Goal: Task Accomplishment & Management: Complete application form

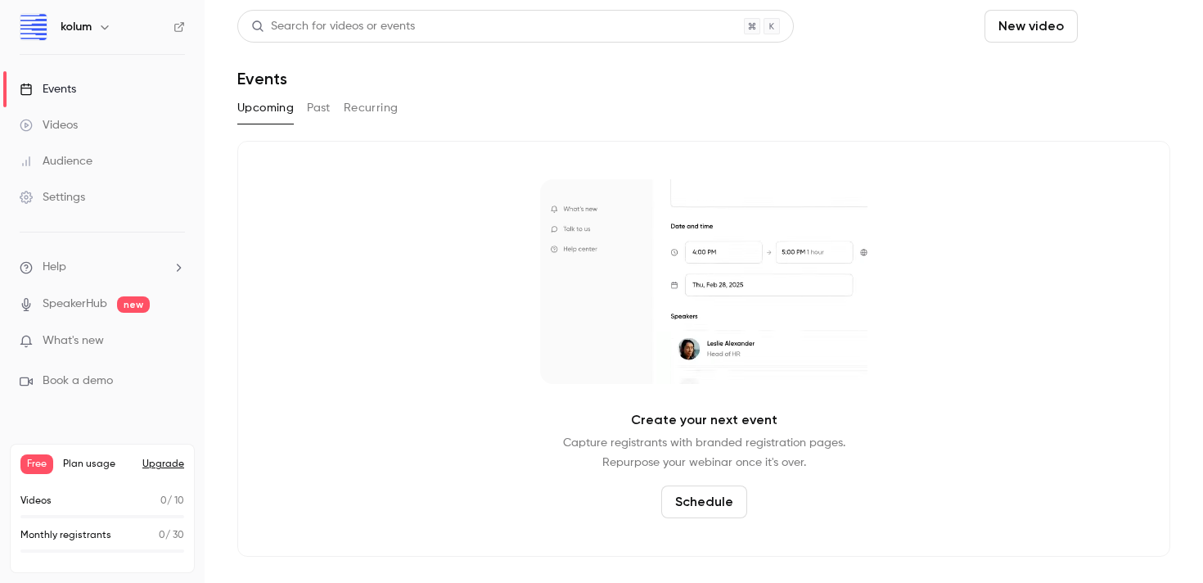
click at [1121, 33] on button "Schedule" at bounding box center [1127, 26] width 86 height 33
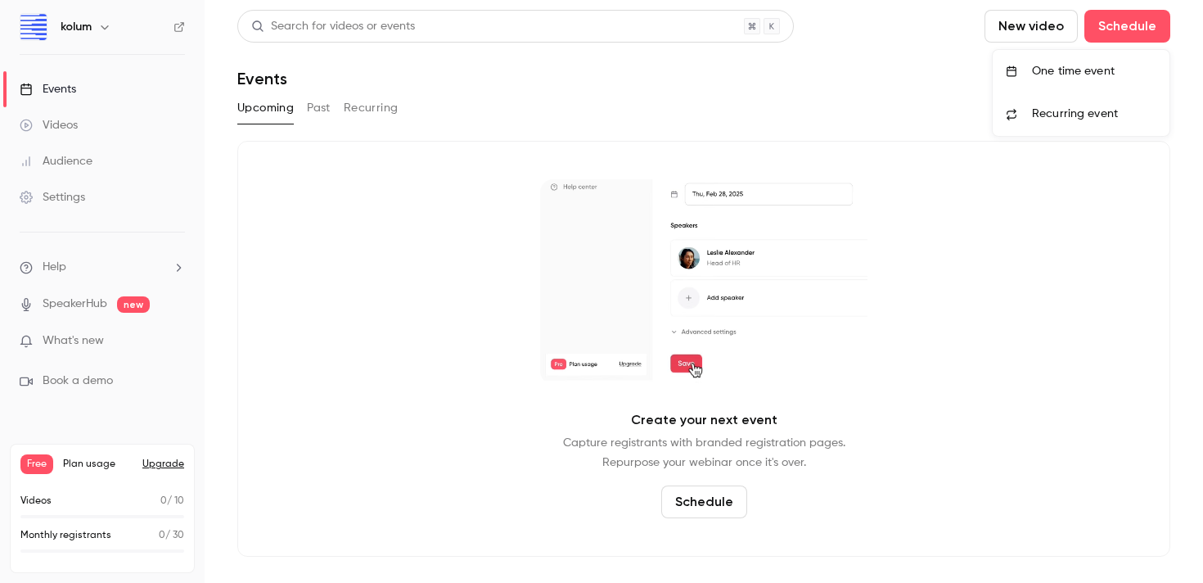
click at [1068, 79] on li "One time event" at bounding box center [1080, 71] width 177 height 43
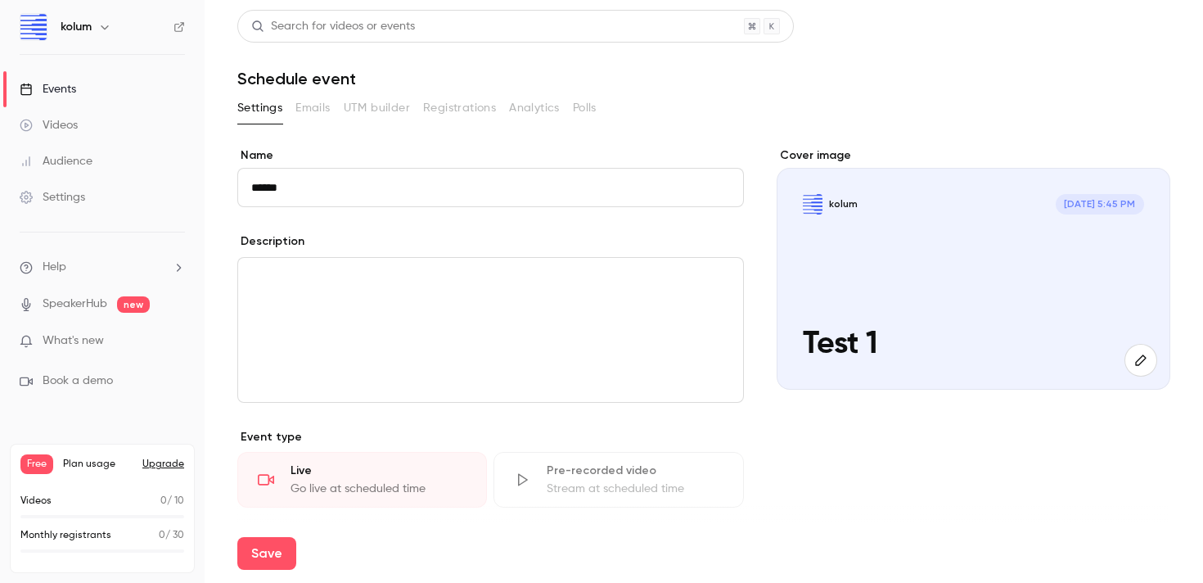
type input "******"
click at [385, 299] on div "editor" at bounding box center [490, 330] width 505 height 144
click at [1141, 364] on icon "button" at bounding box center [1141, 359] width 18 height 13
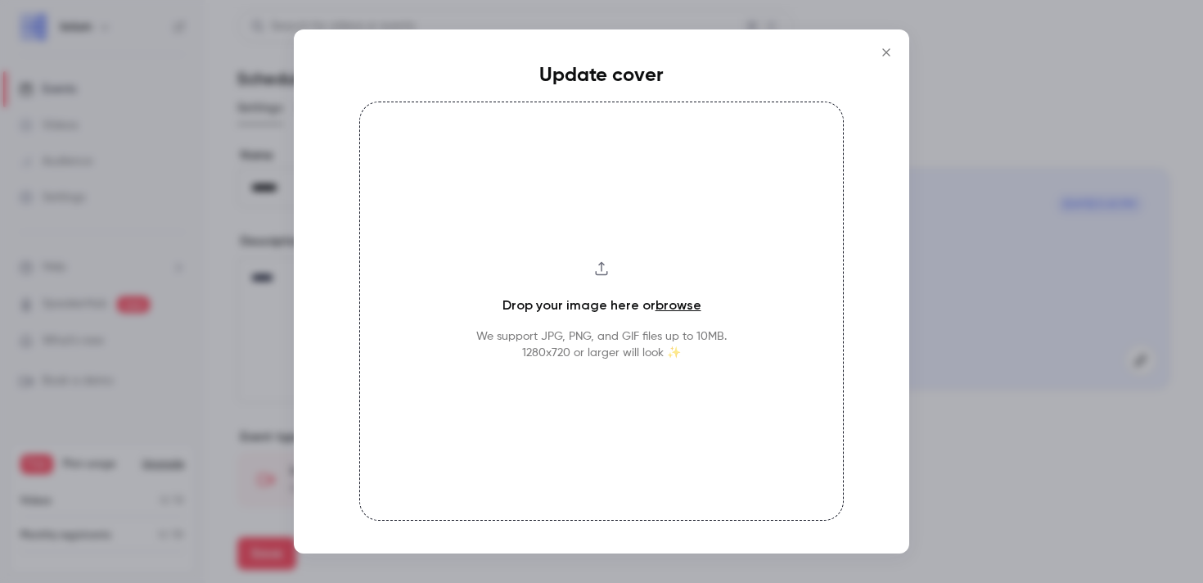
click at [683, 302] on link "browse" at bounding box center [678, 305] width 46 height 16
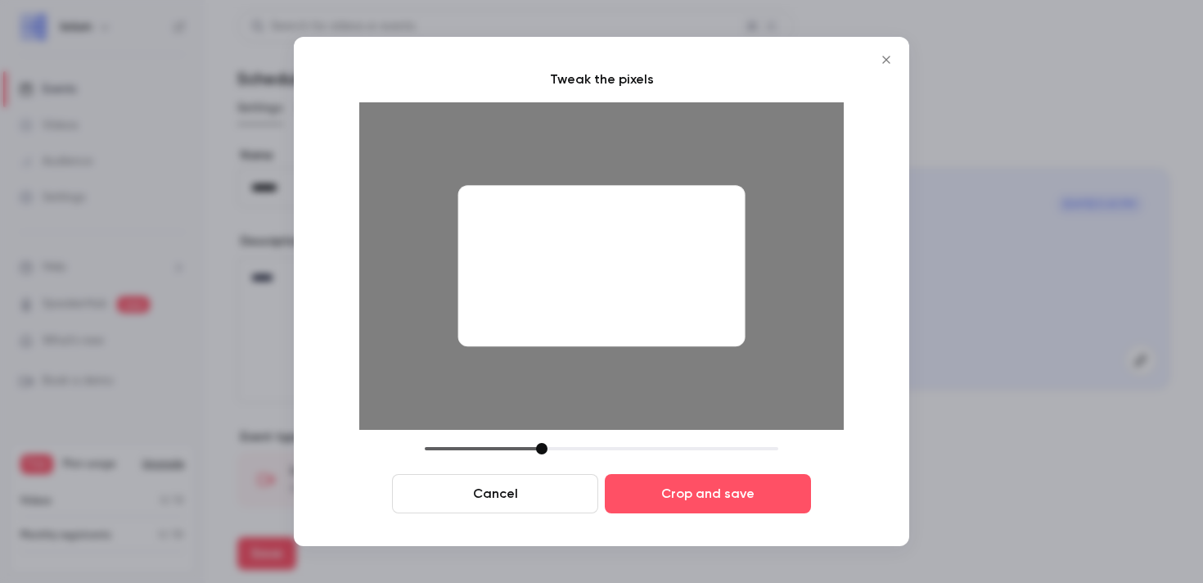
drag, startPoint x: 648, startPoint y: 304, endPoint x: 755, endPoint y: 288, distance: 108.3
click at [755, 288] on div at bounding box center [601, 265] width 484 height 327
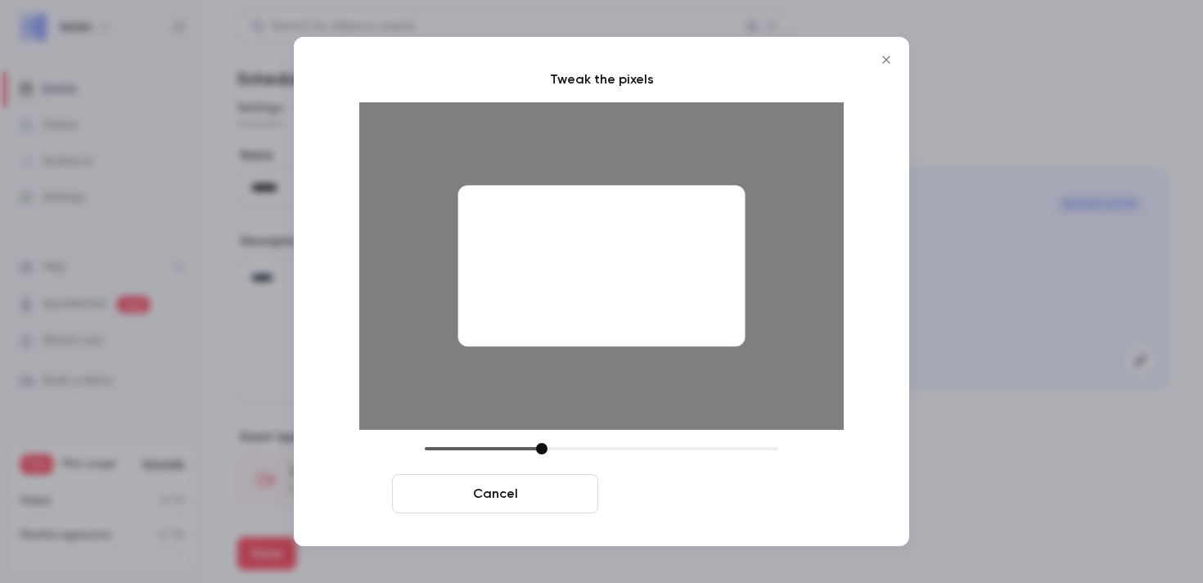
click at [731, 496] on button "Crop and save" at bounding box center [708, 493] width 206 height 39
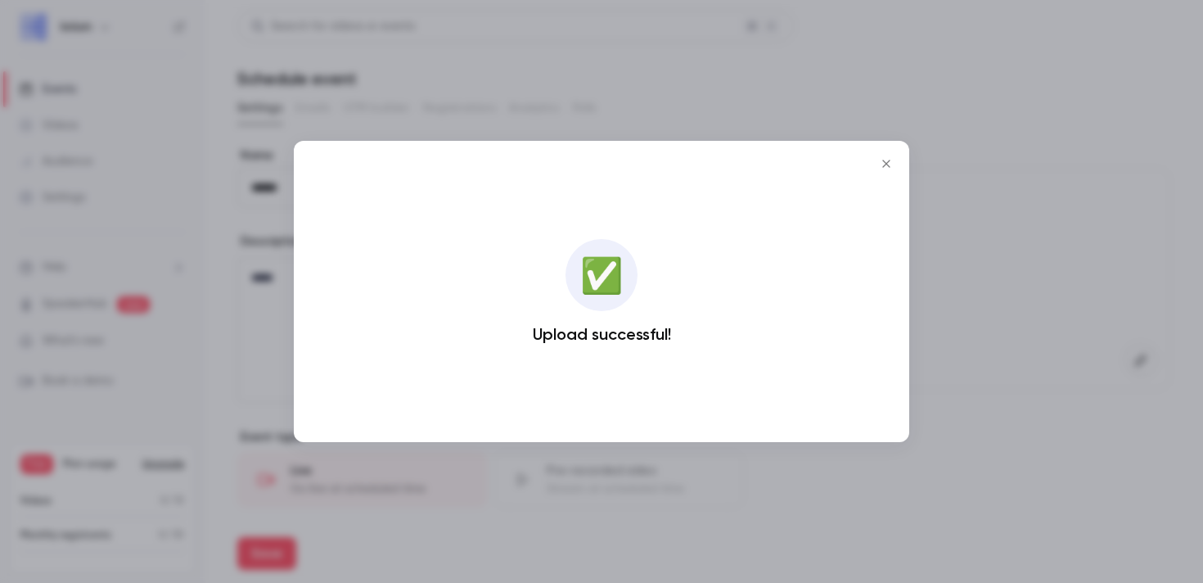
click at [887, 153] on button "Close" at bounding box center [886, 163] width 33 height 33
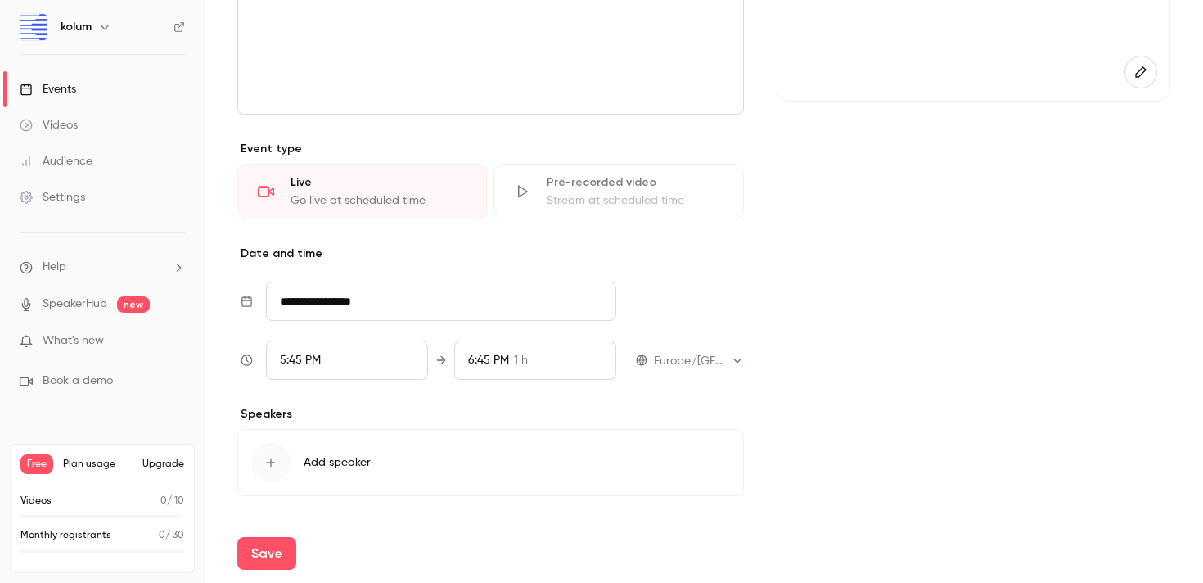
scroll to position [332, 0]
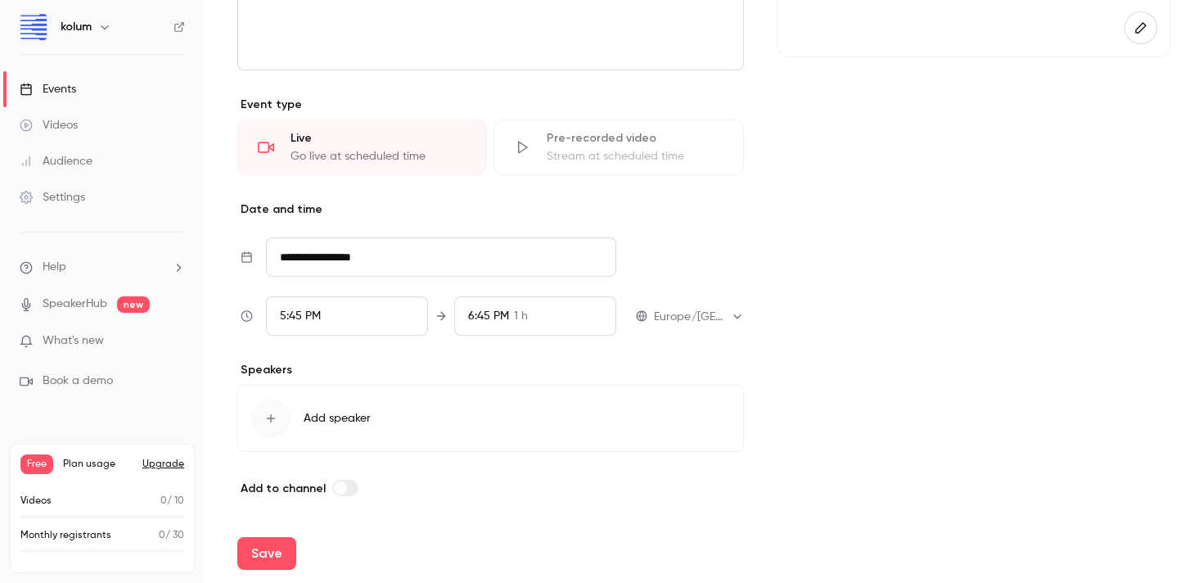
click at [311, 413] on span "Add speaker" at bounding box center [337, 418] width 67 height 16
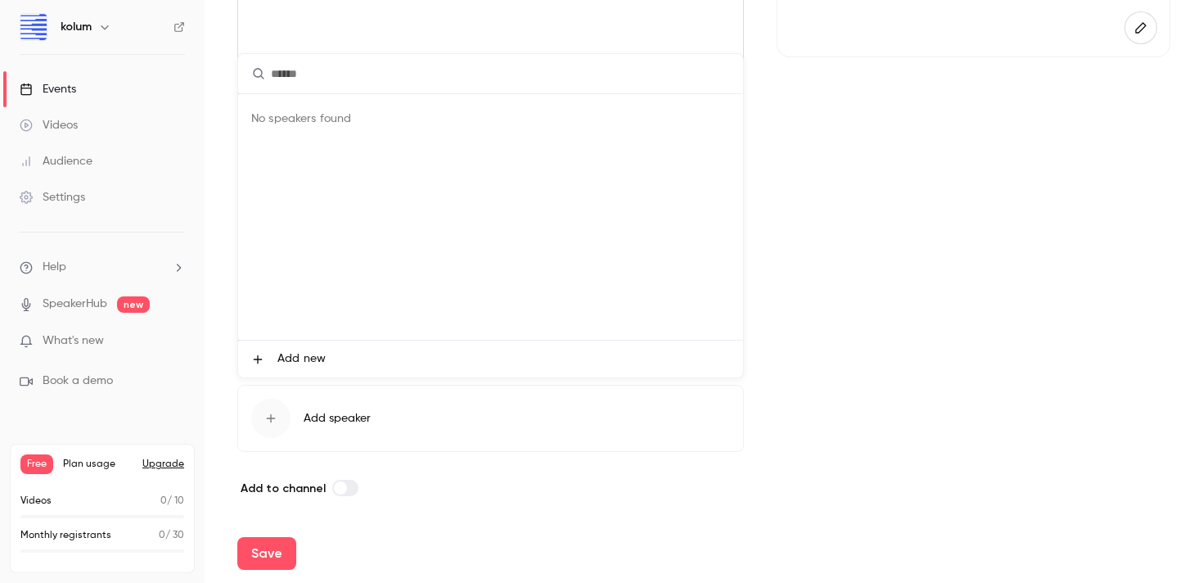
click at [265, 411] on div at bounding box center [601, 291] width 1203 height 583
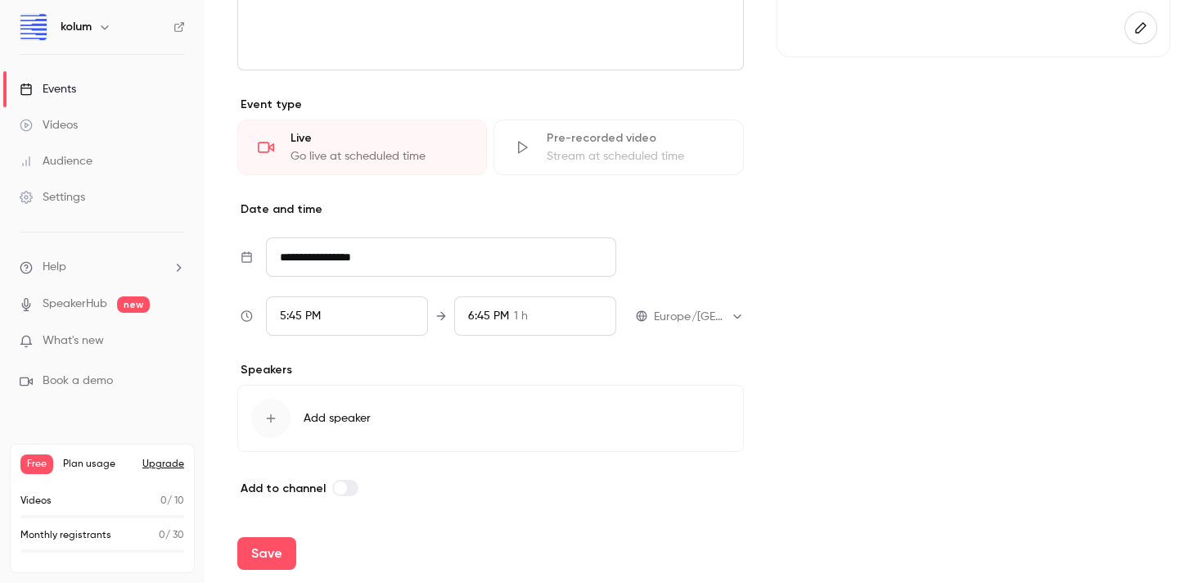
click at [277, 423] on div "button" at bounding box center [270, 417] width 39 height 39
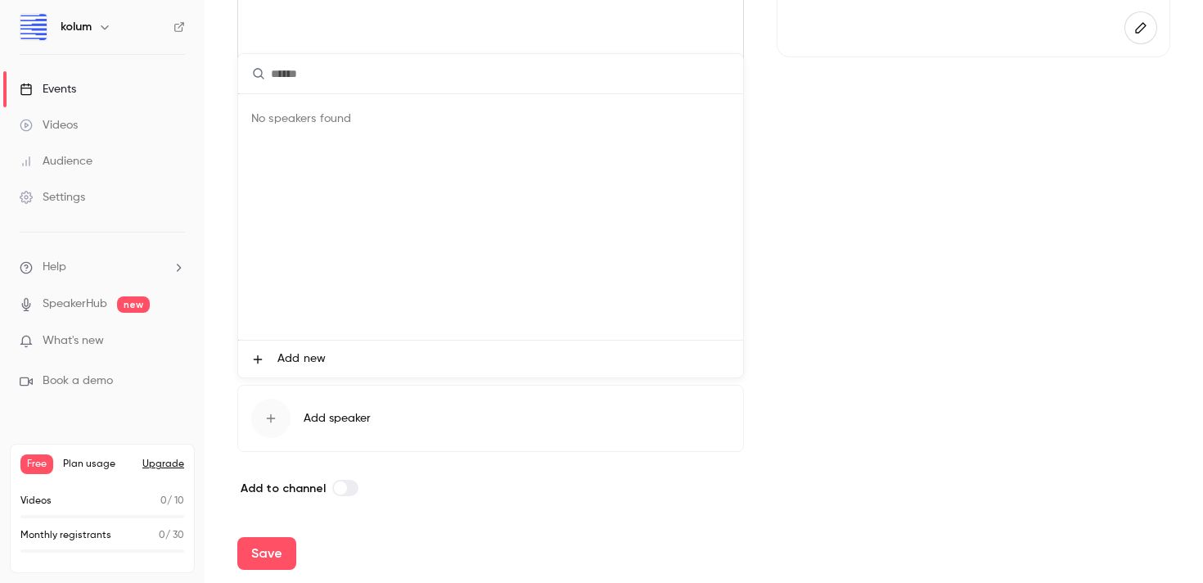
click at [341, 421] on div at bounding box center [601, 291] width 1203 height 583
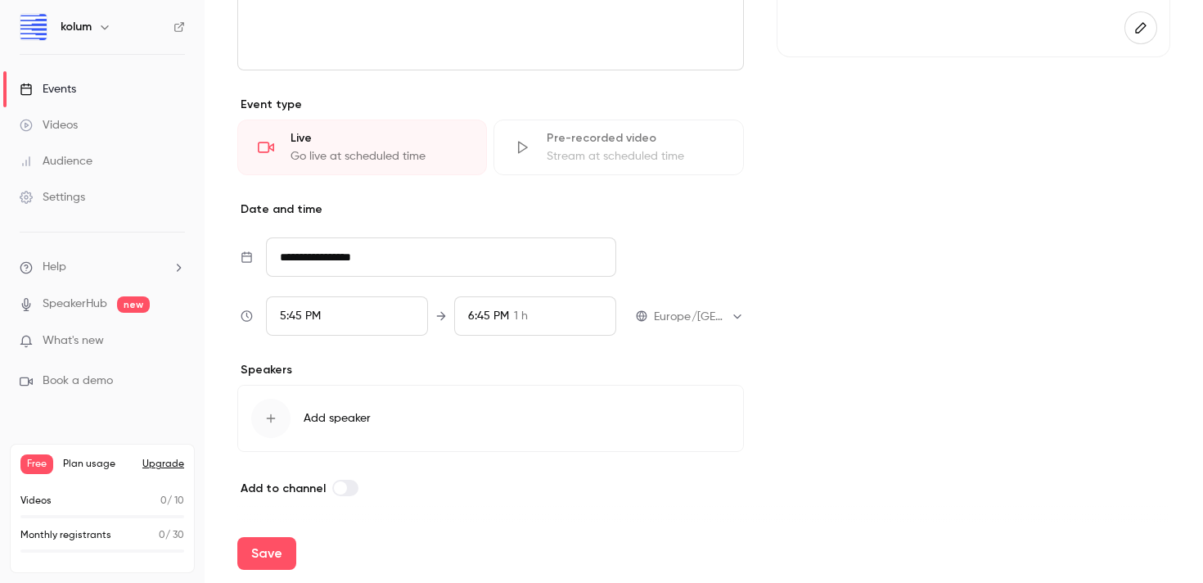
click at [346, 420] on span "Add speaker" at bounding box center [337, 418] width 67 height 16
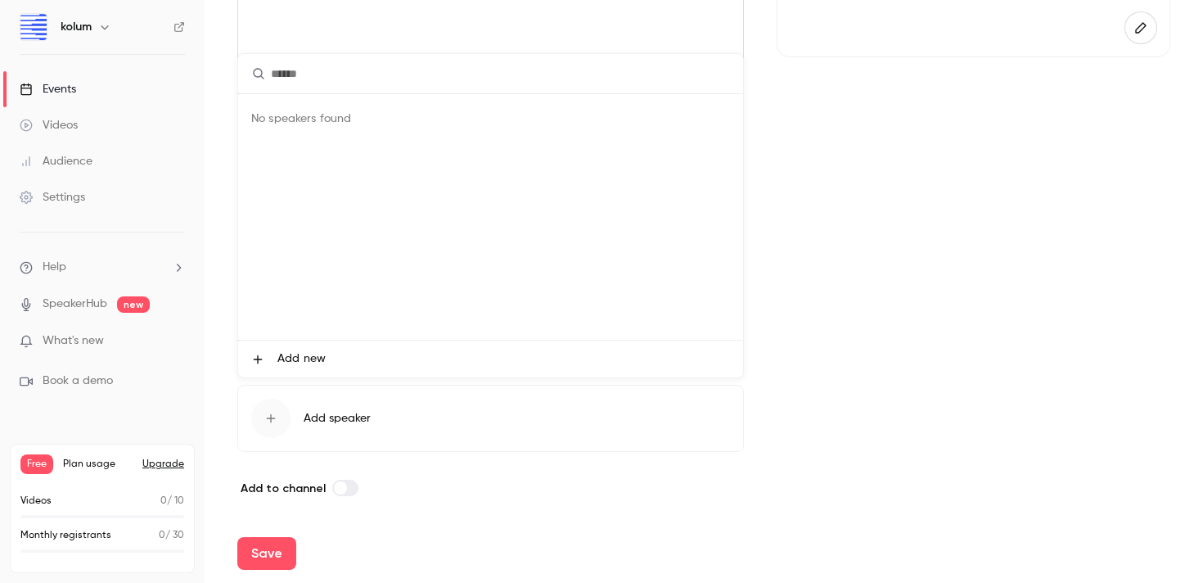
click at [279, 359] on span "Add new" at bounding box center [301, 358] width 48 height 17
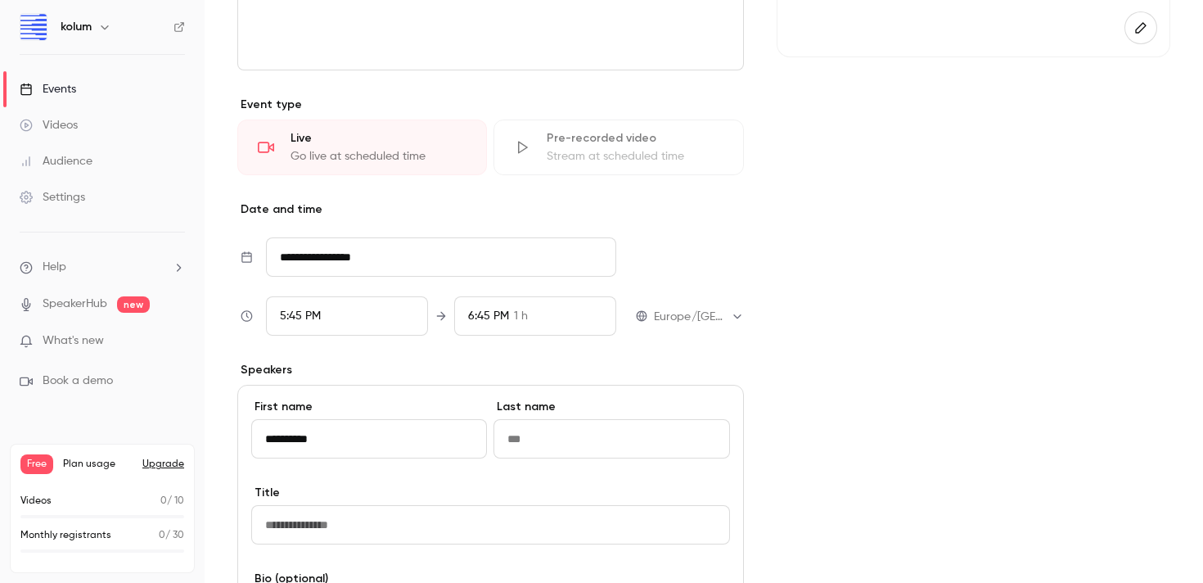
type input "**********"
type input "*****"
click at [298, 536] on input "Title" at bounding box center [490, 524] width 479 height 39
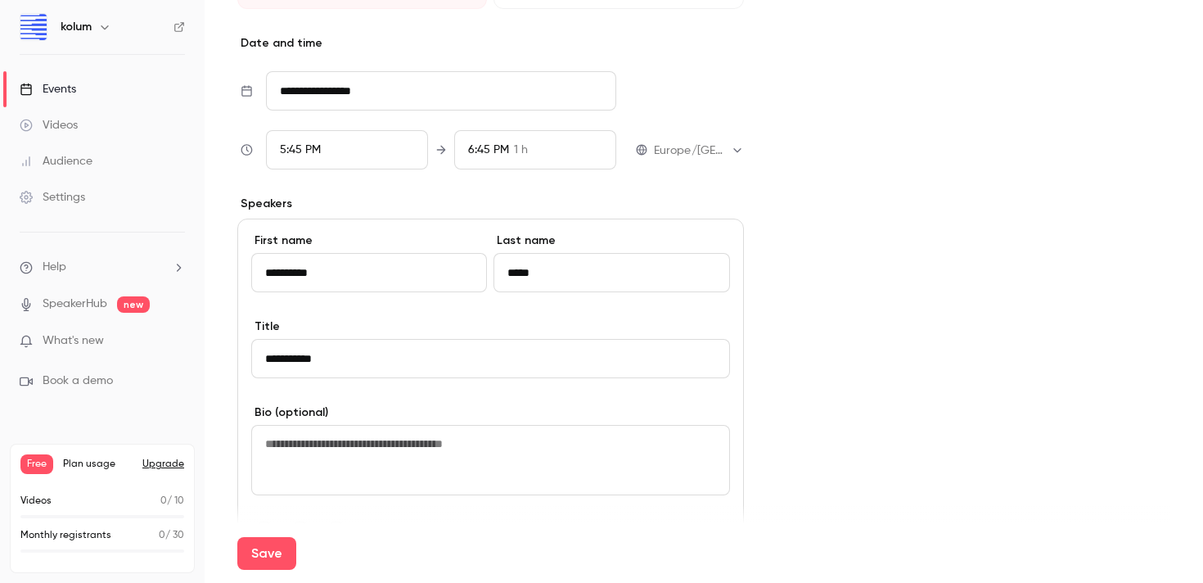
scroll to position [533, 0]
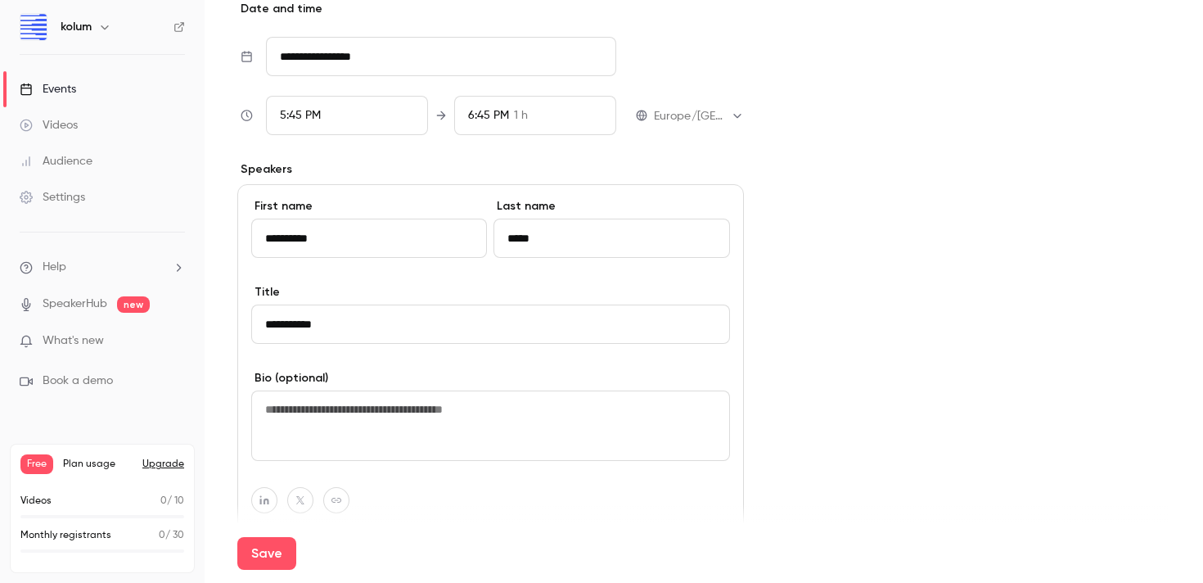
type input "**********"
click at [314, 417] on textarea at bounding box center [490, 425] width 479 height 70
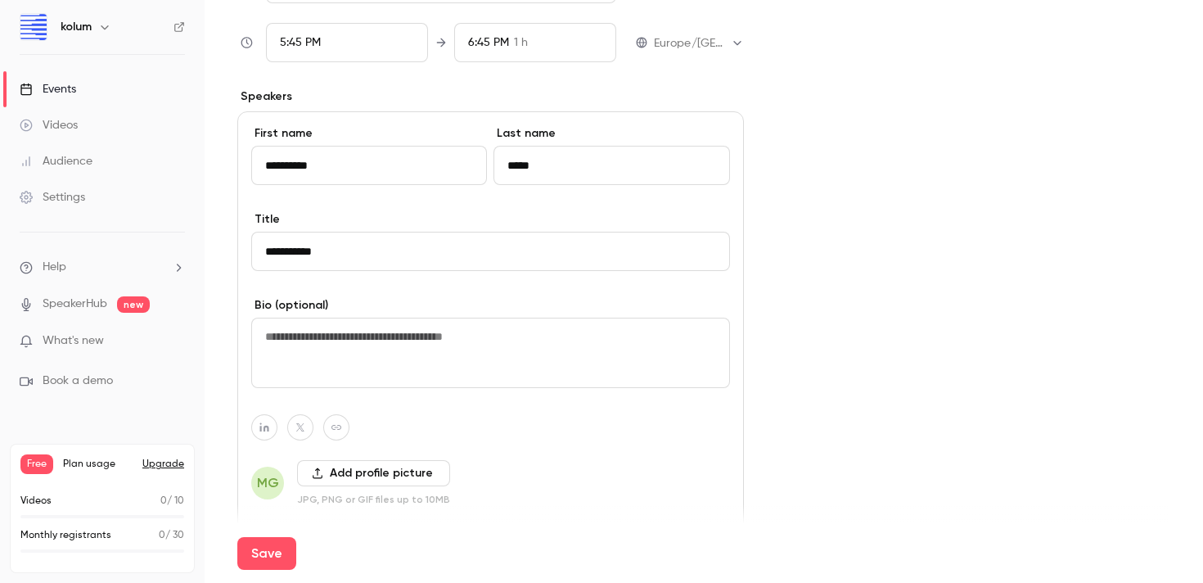
scroll to position [616, 0]
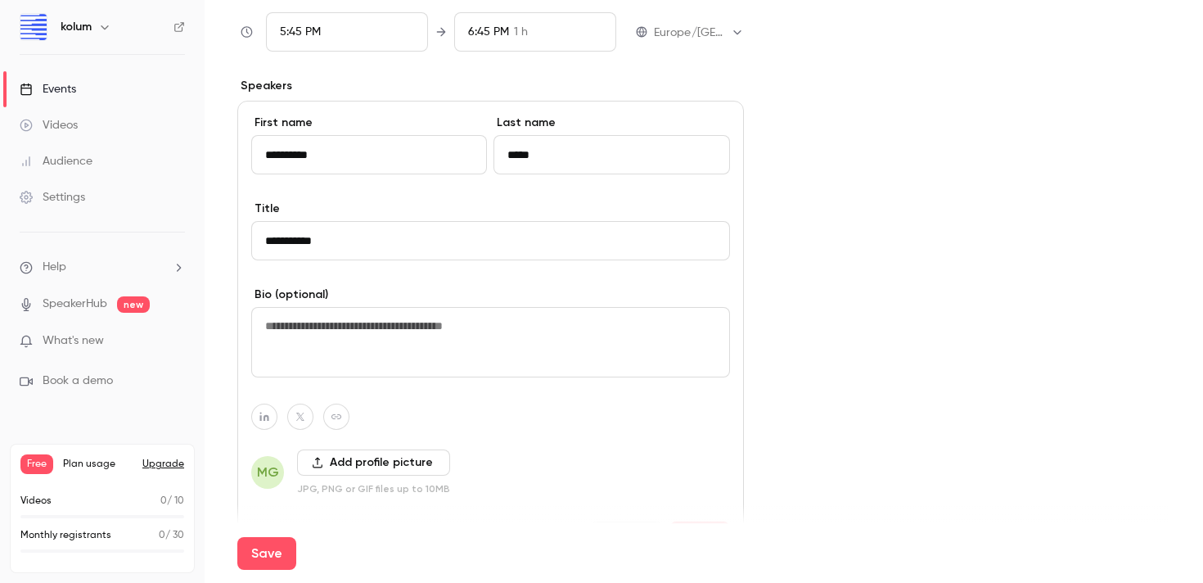
click at [330, 470] on button "Add profile picture" at bounding box center [373, 462] width 153 height 26
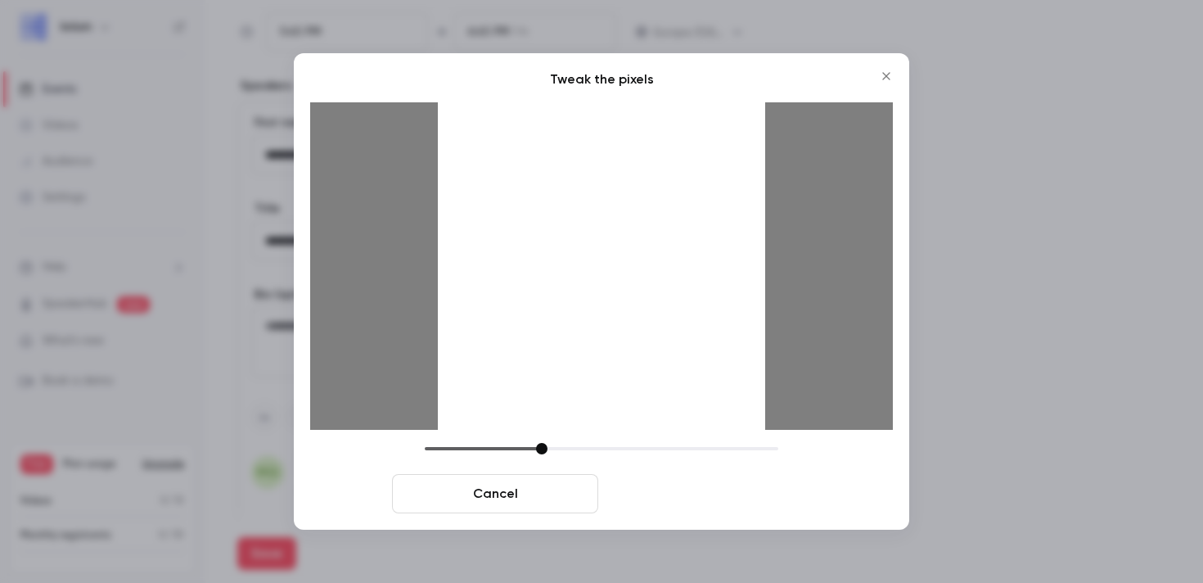
click at [708, 493] on button "Crop and save" at bounding box center [708, 493] width 206 height 39
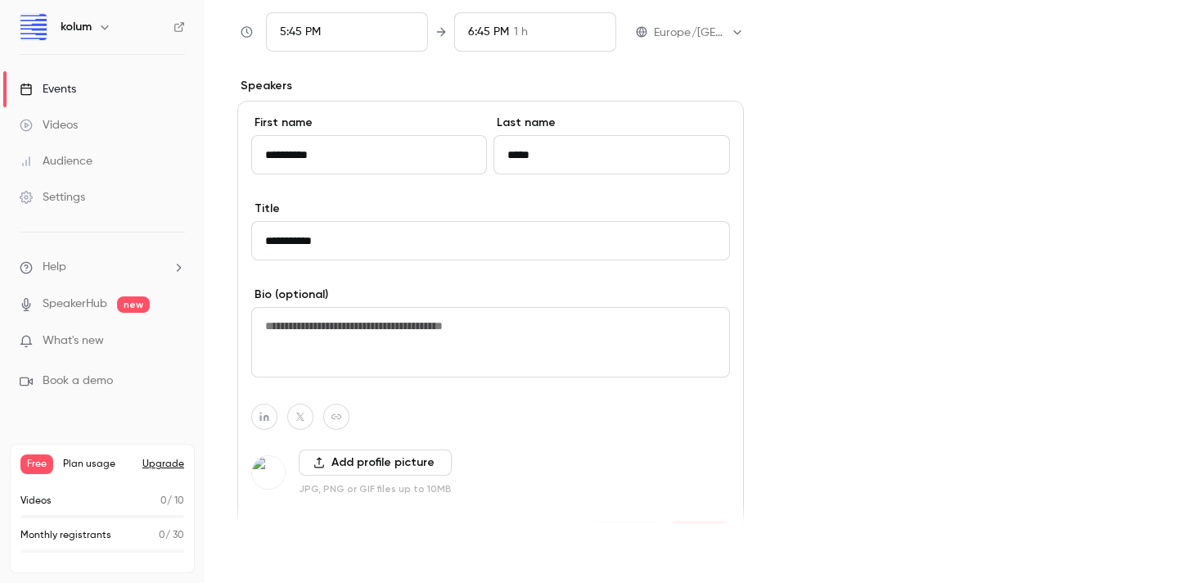
click at [270, 545] on button "Save" at bounding box center [266, 553] width 59 height 33
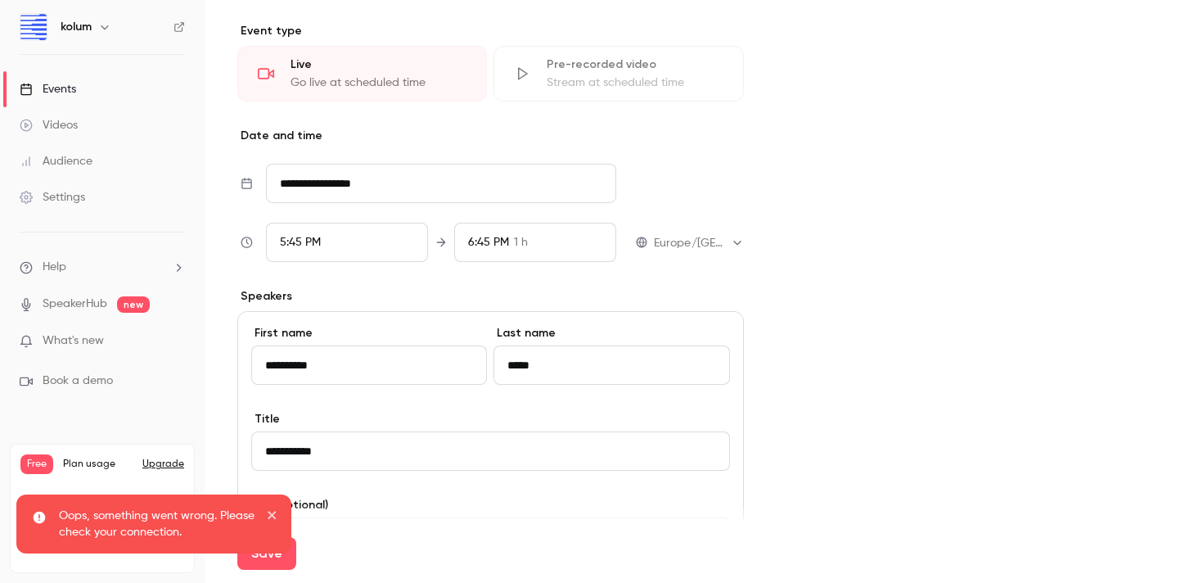
scroll to position [732, 0]
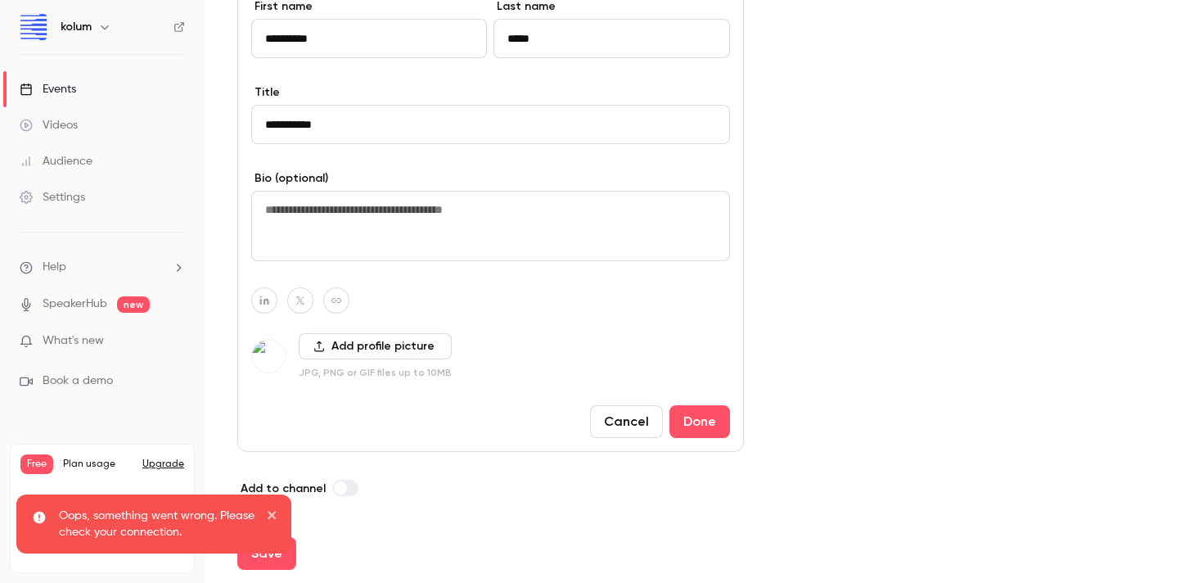
click at [280, 515] on div "Oops, something went wrong. Please check your connection." at bounding box center [153, 523] width 275 height 59
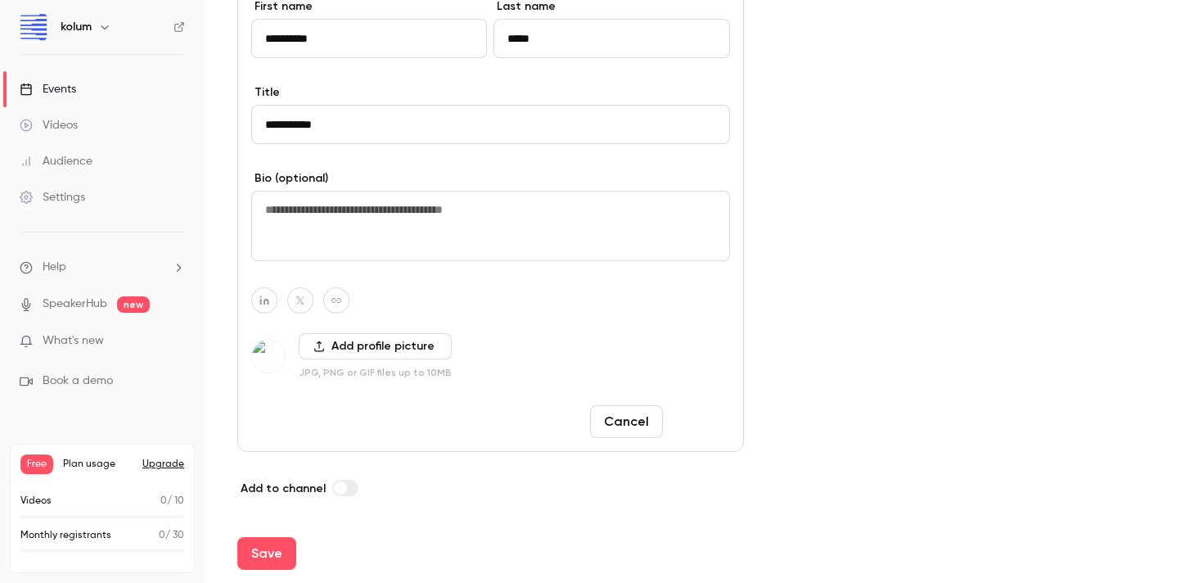
click at [708, 418] on button "Done" at bounding box center [699, 421] width 61 height 33
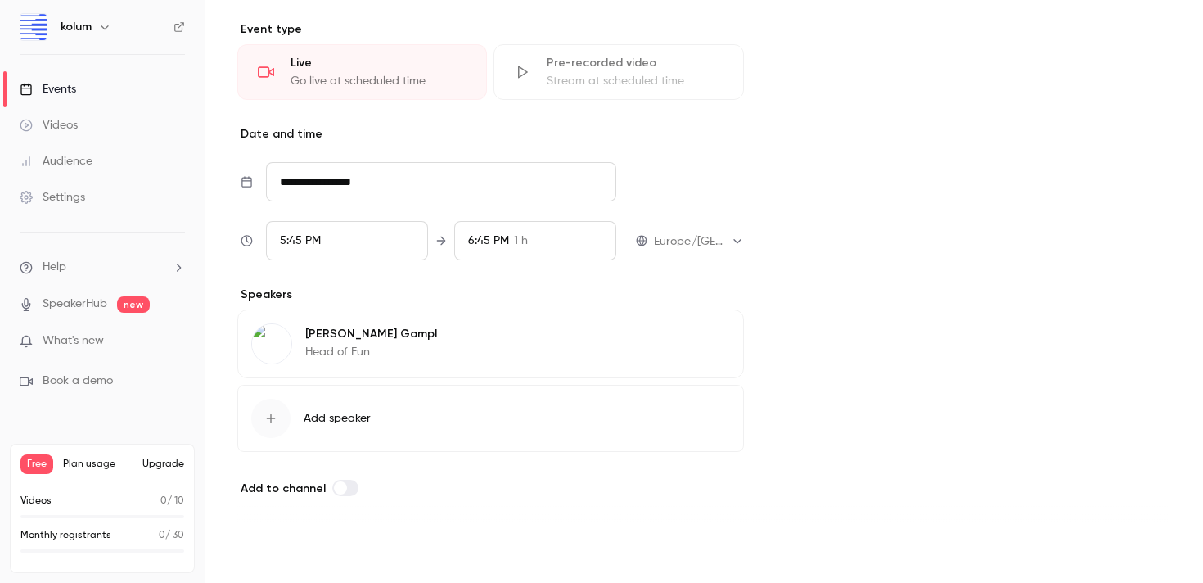
click at [260, 551] on button "Save" at bounding box center [266, 553] width 59 height 33
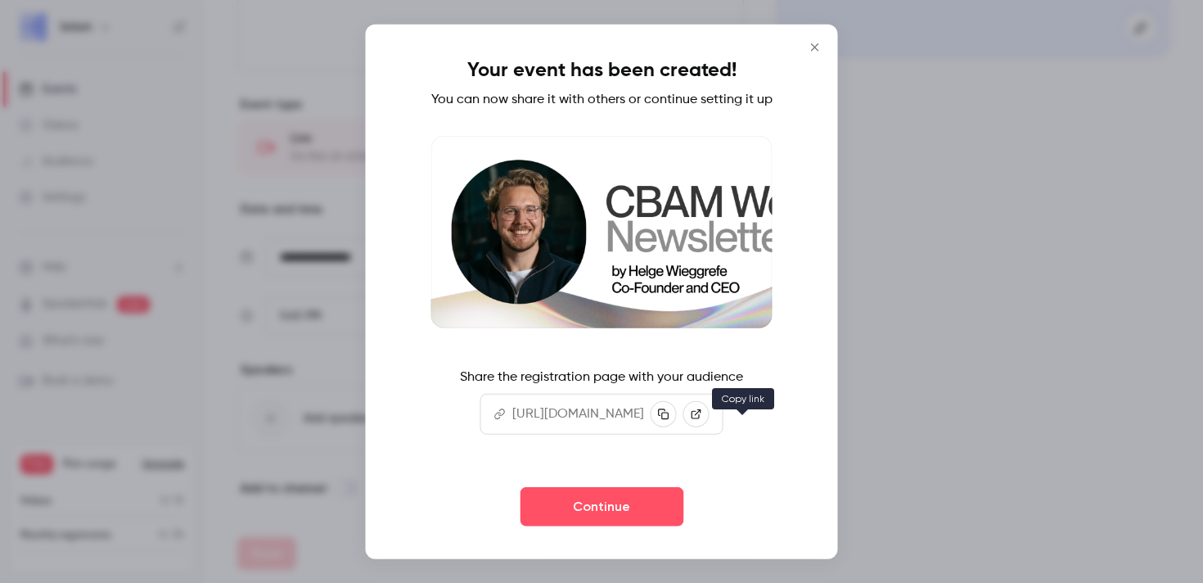
click at [669, 419] on icon "button" at bounding box center [663, 412] width 11 height 11
click at [825, 41] on icon "Close" at bounding box center [815, 47] width 20 height 13
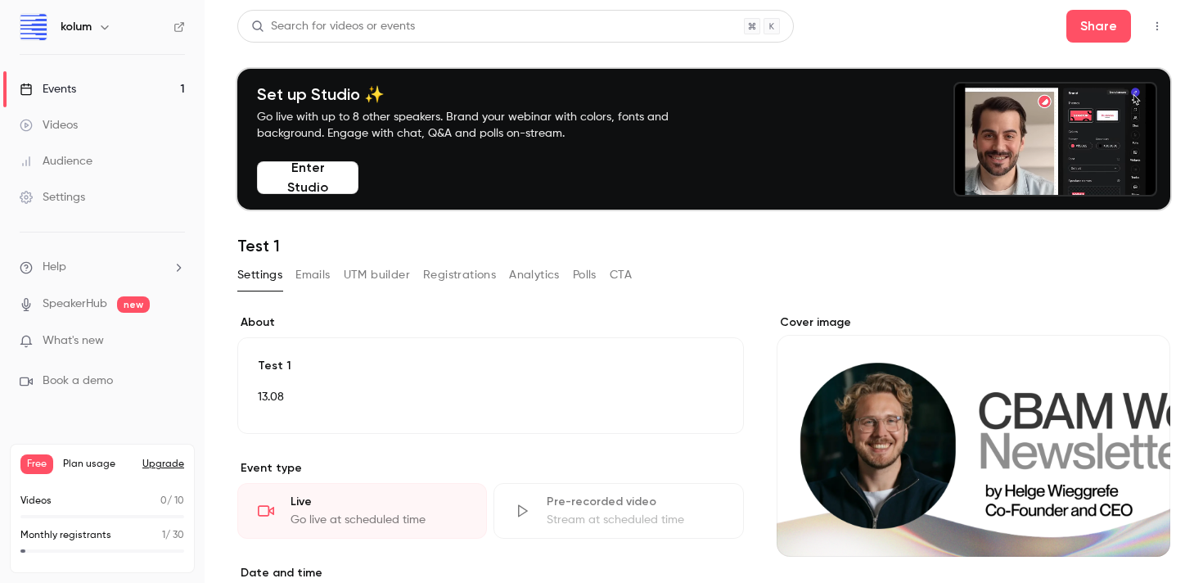
click at [1153, 24] on icon "button" at bounding box center [1156, 25] width 13 height 11
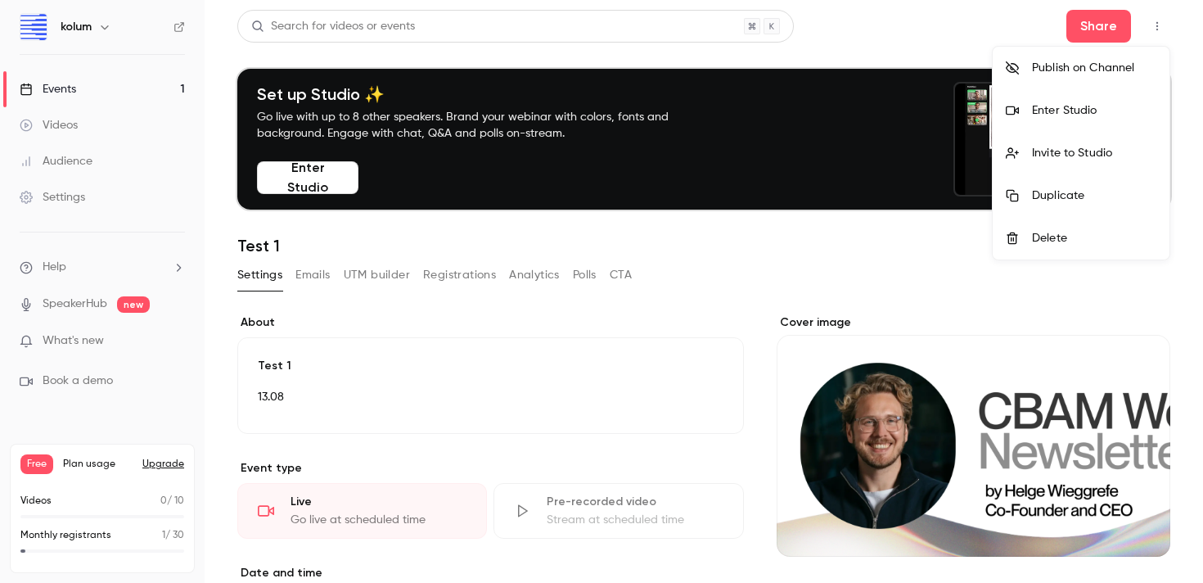
click at [959, 440] on div at bounding box center [601, 291] width 1203 height 583
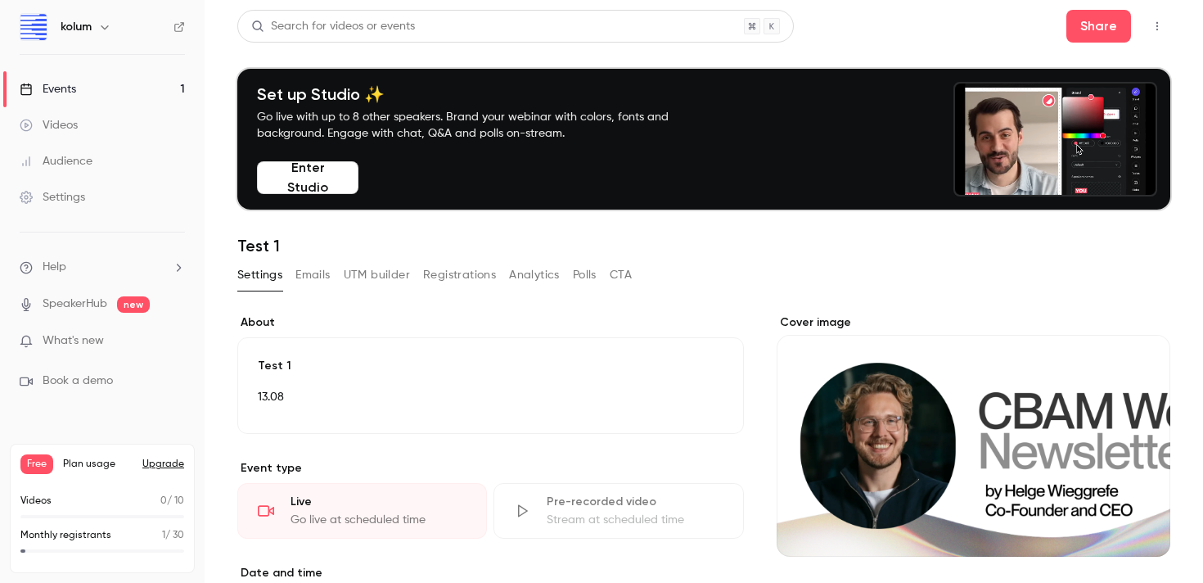
click at [74, 127] on div "Videos" at bounding box center [49, 125] width 58 height 16
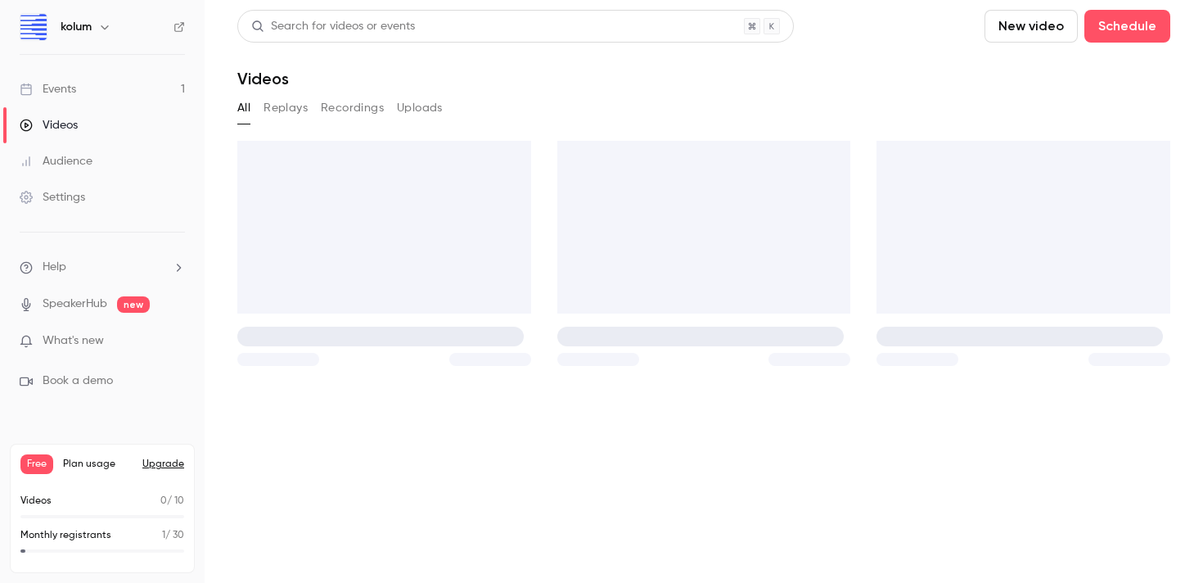
click at [71, 86] on div "Events" at bounding box center [48, 89] width 56 height 16
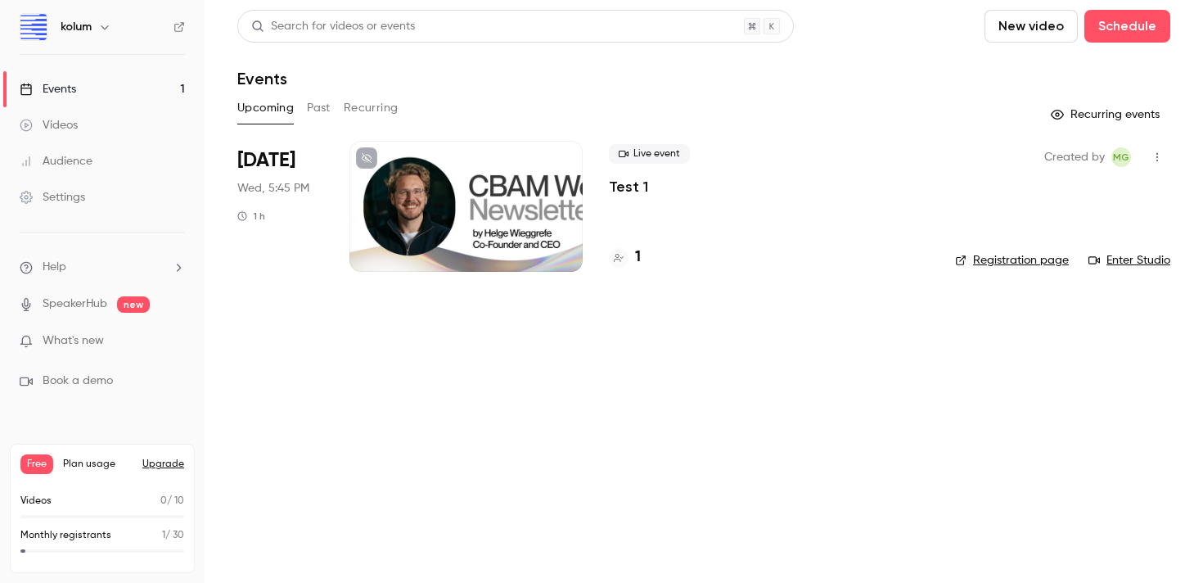
click at [515, 209] on div at bounding box center [465, 206] width 233 height 131
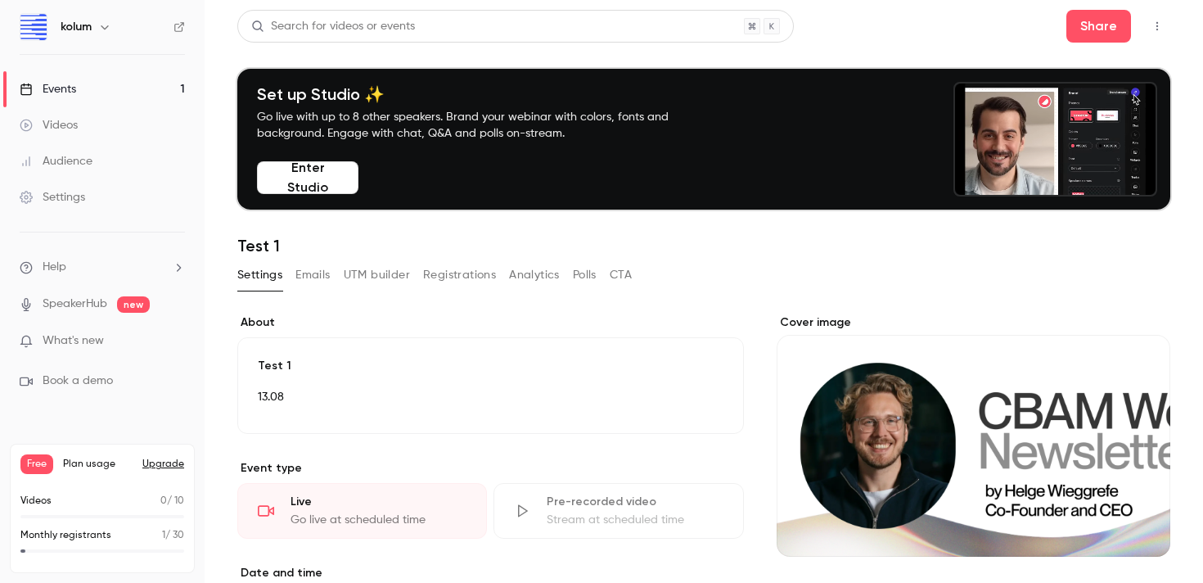
click at [313, 191] on button "Enter Studio" at bounding box center [307, 177] width 101 height 33
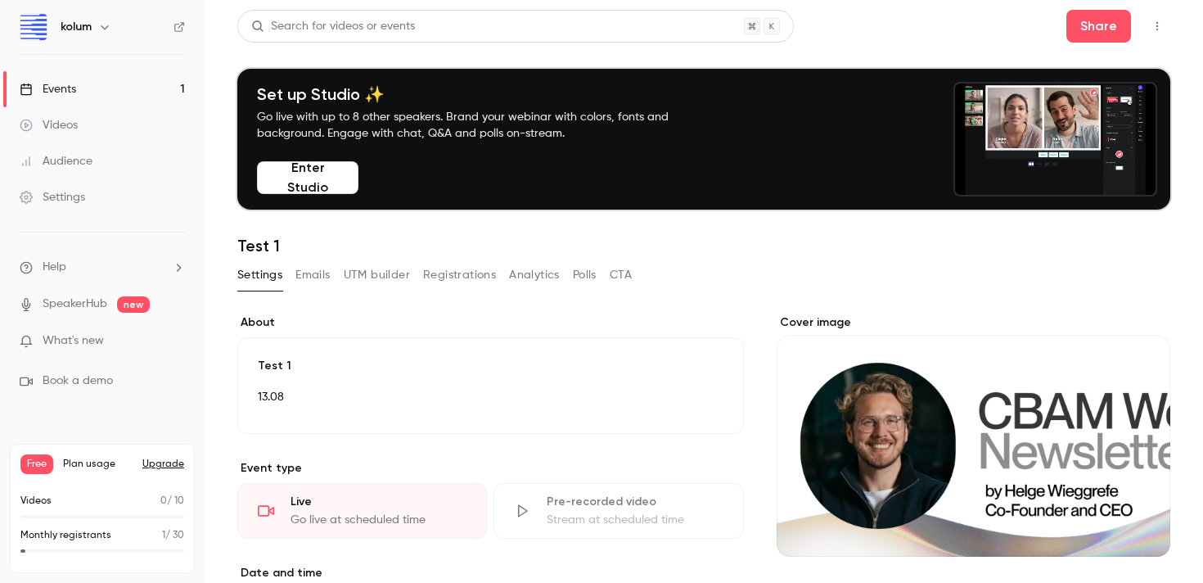
click at [69, 114] on link "Videos" at bounding box center [102, 125] width 205 height 36
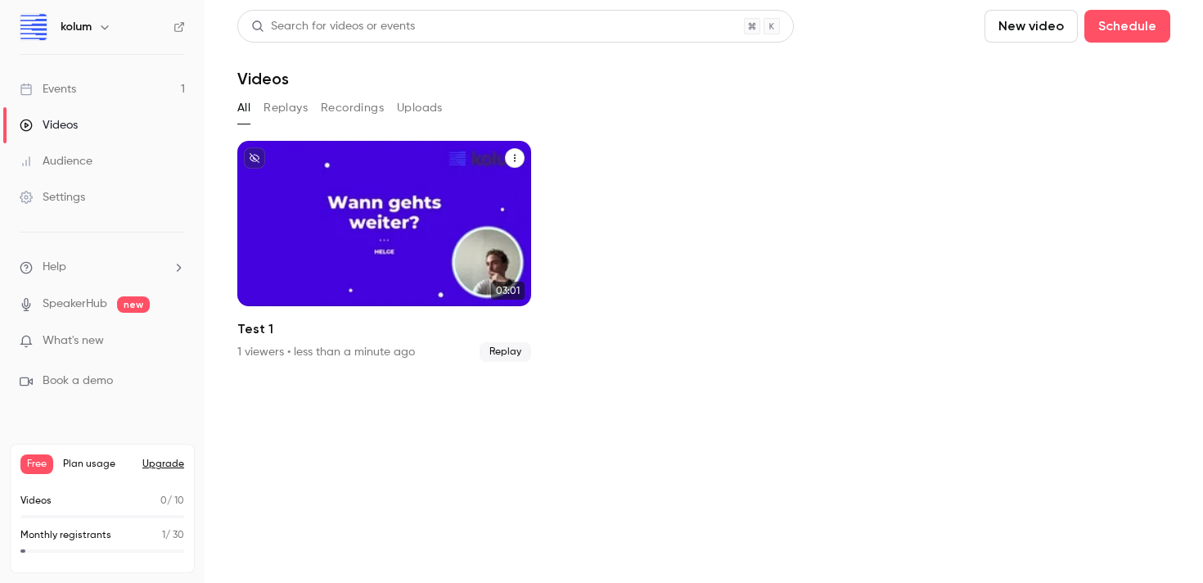
click at [401, 270] on div "Test 1" at bounding box center [384, 223] width 294 height 165
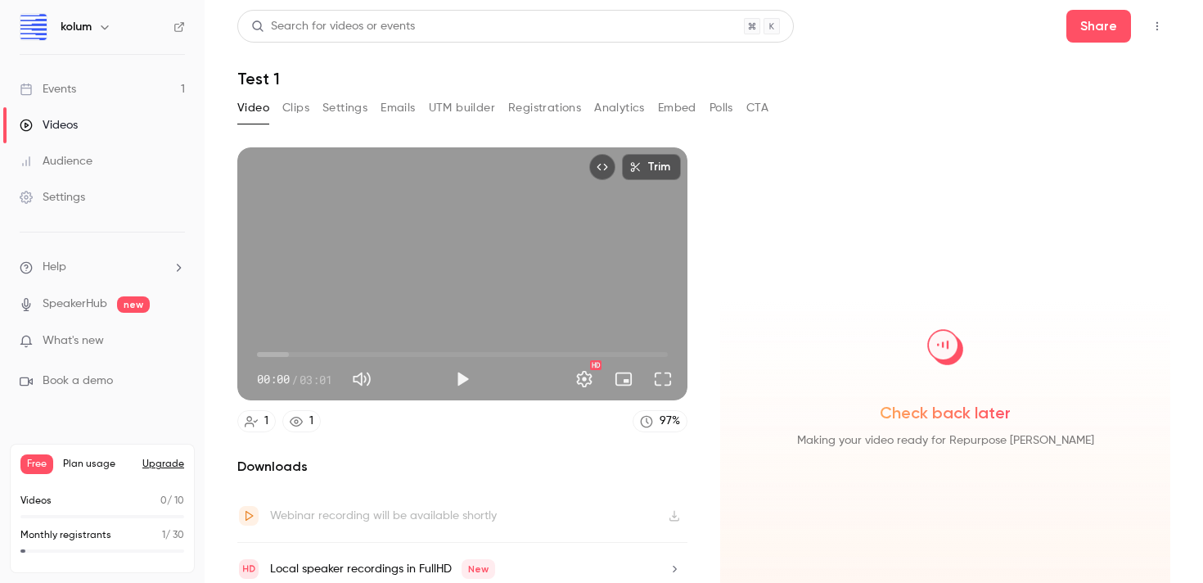
click at [550, 93] on div "Search for videos or events Share Test 1 Video Clips Settings Emails UTM builde…" at bounding box center [703, 291] width 933 height 563
click at [547, 101] on button "Registrations" at bounding box center [544, 108] width 73 height 26
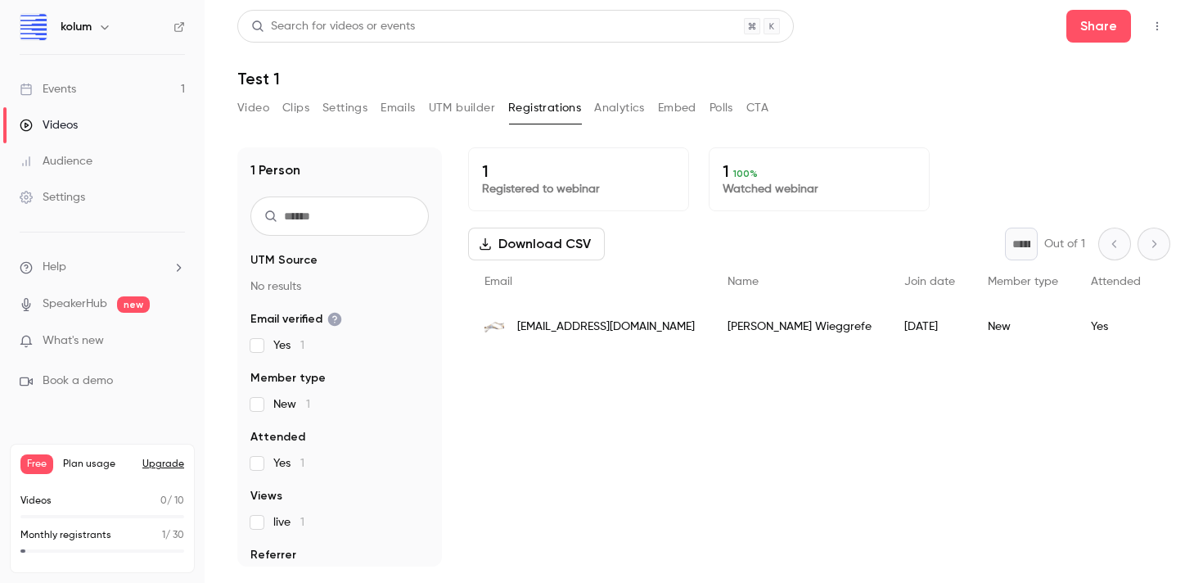
click at [623, 108] on button "Analytics" at bounding box center [619, 108] width 51 height 26
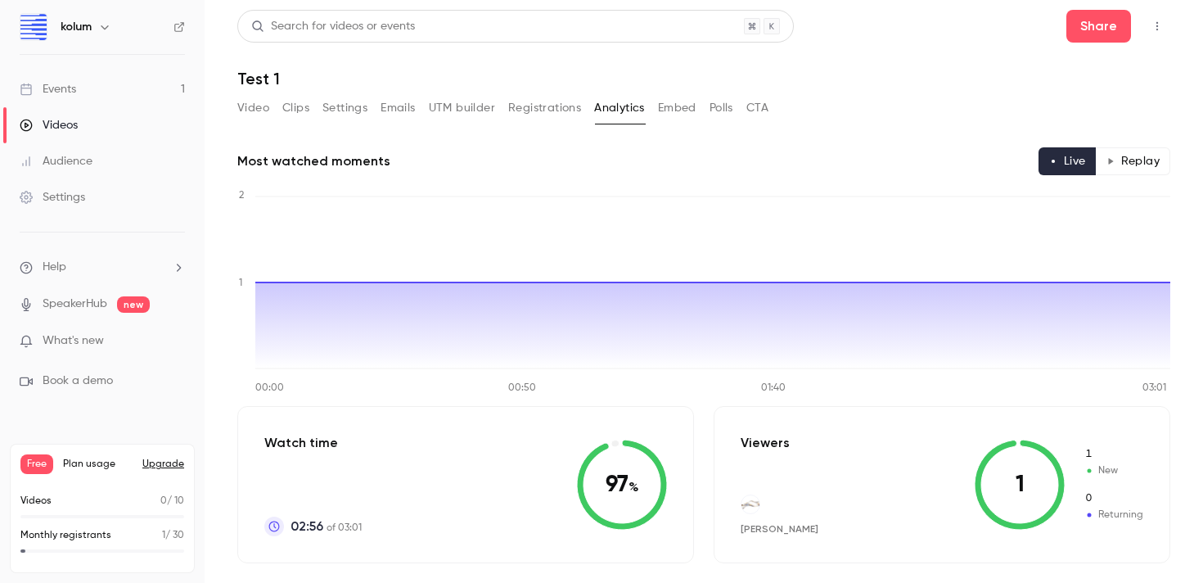
click at [716, 119] on button "Polls" at bounding box center [721, 108] width 24 height 26
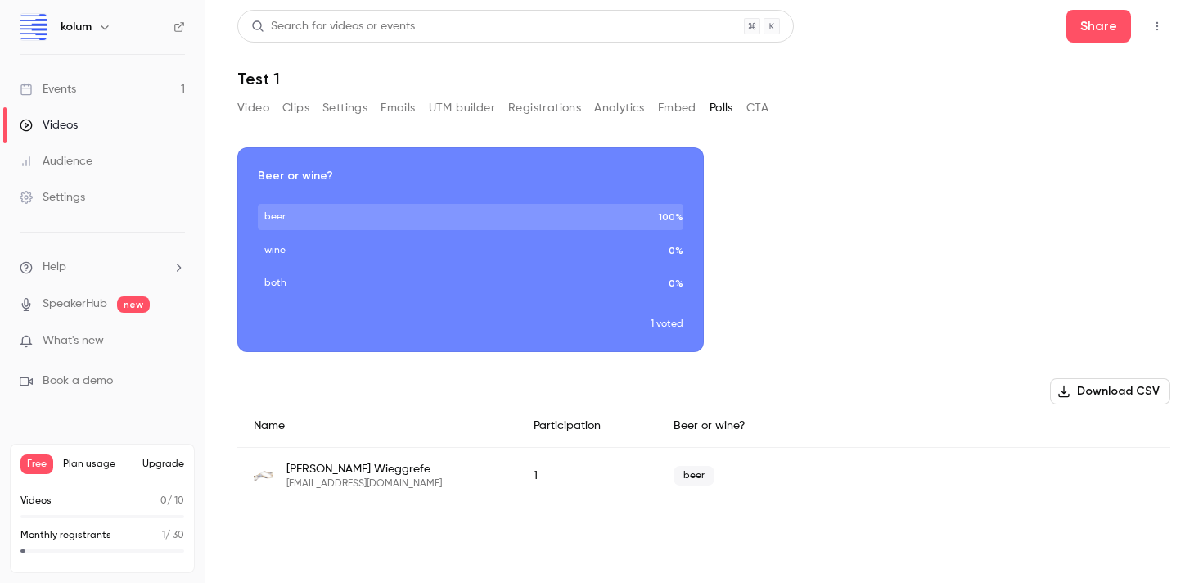
click at [468, 109] on button "UTM builder" at bounding box center [462, 108] width 66 height 26
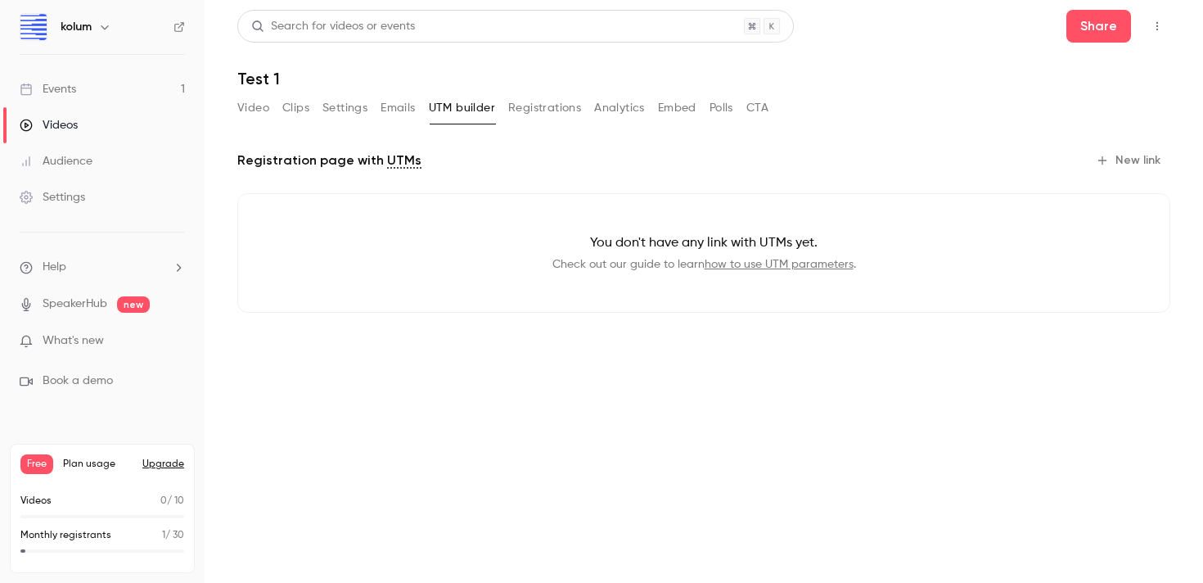
click at [394, 115] on button "Emails" at bounding box center [397, 108] width 34 height 26
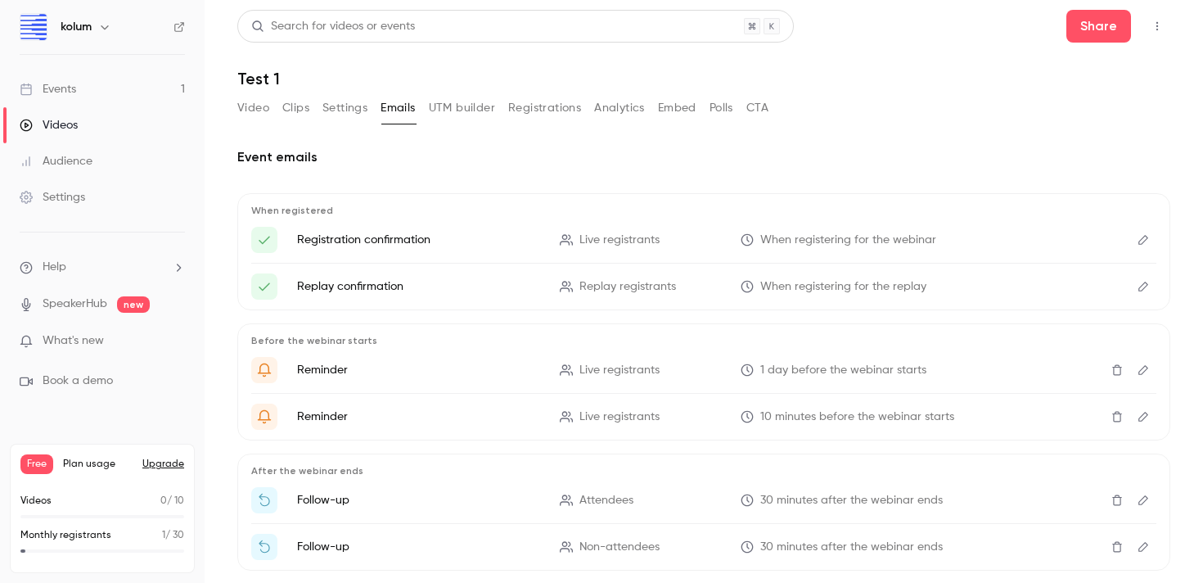
click at [97, 88] on link "Events 1" at bounding box center [102, 89] width 205 height 36
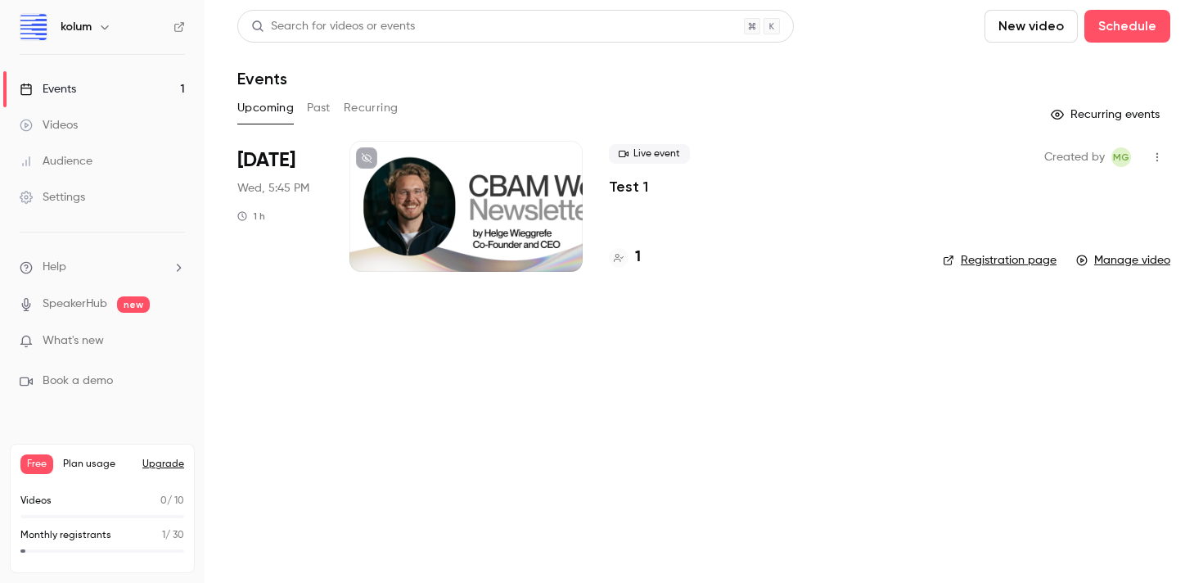
click at [79, 128] on link "Videos" at bounding box center [102, 125] width 205 height 36
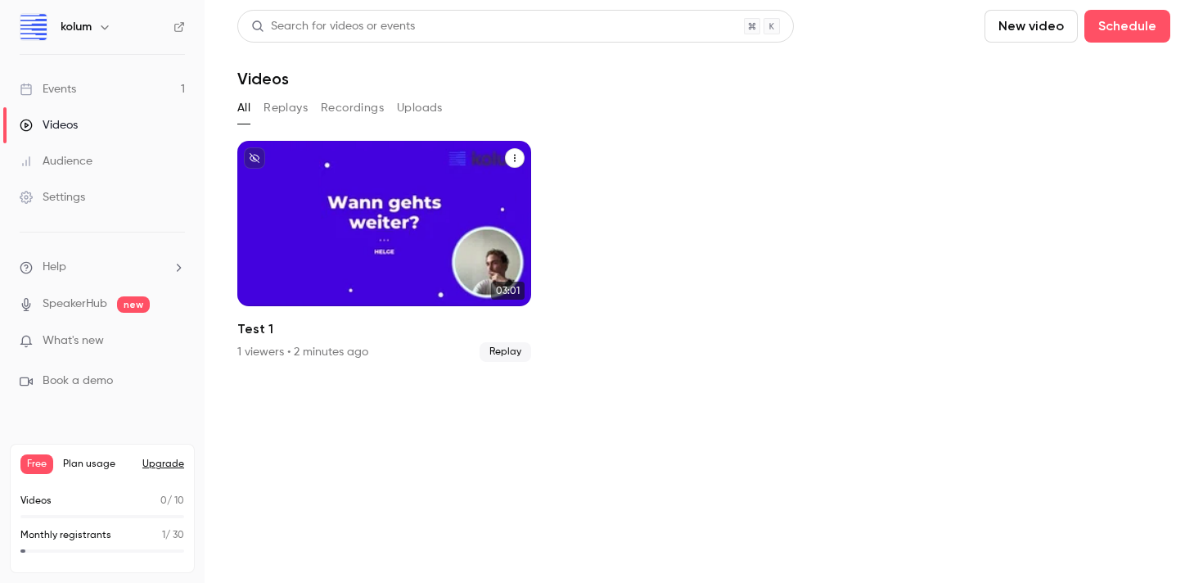
click at [515, 157] on icon "Test 1" at bounding box center [515, 158] width 10 height 10
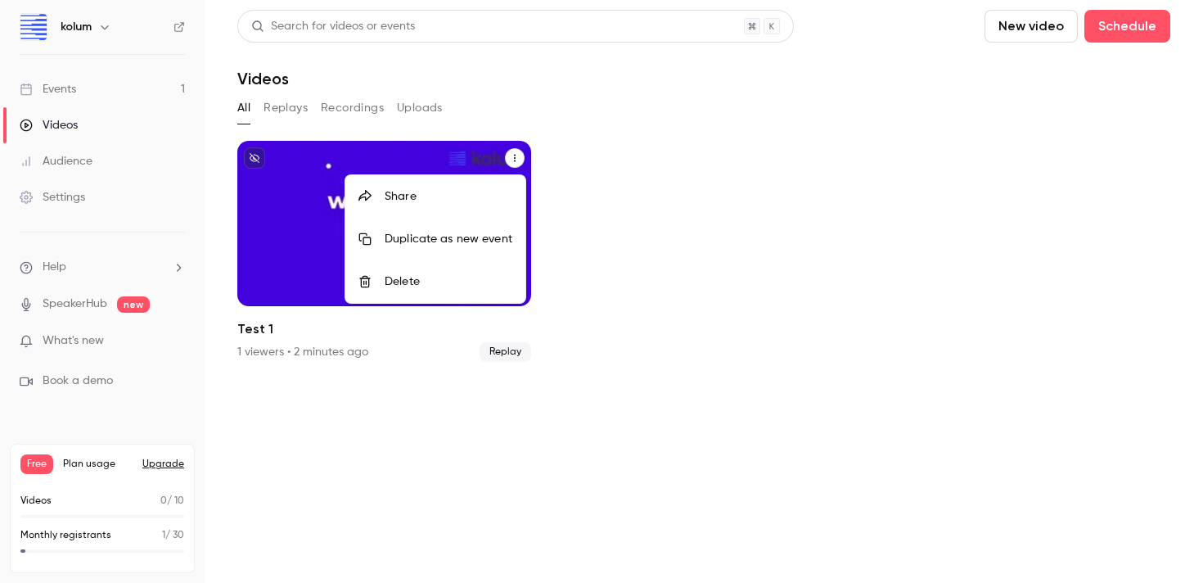
click at [515, 157] on div at bounding box center [601, 291] width 1203 height 583
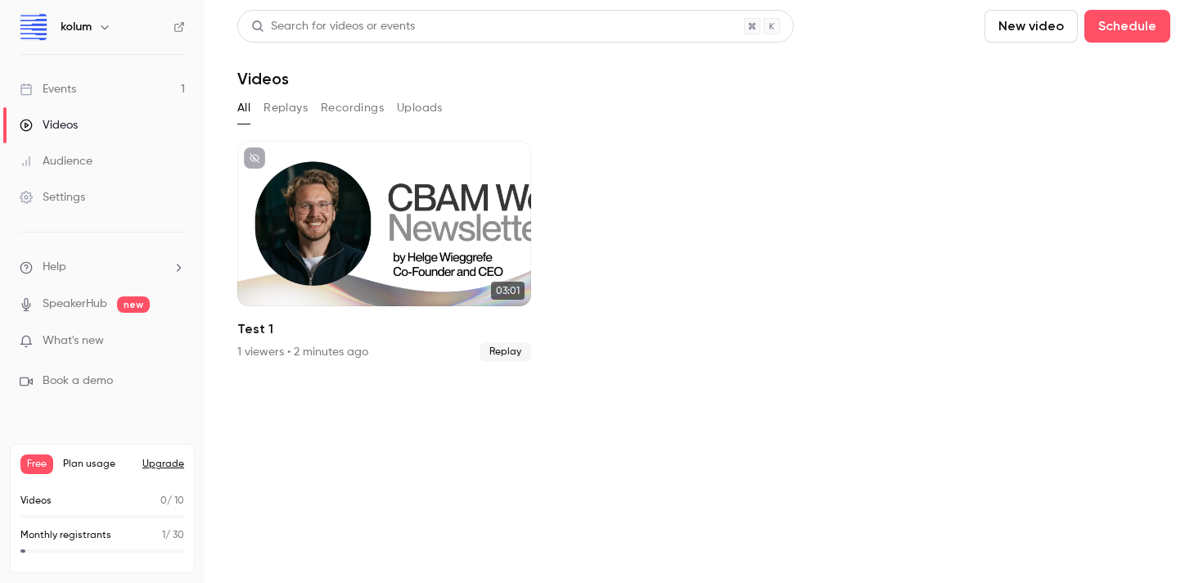
click at [105, 171] on link "Audience" at bounding box center [102, 161] width 205 height 36
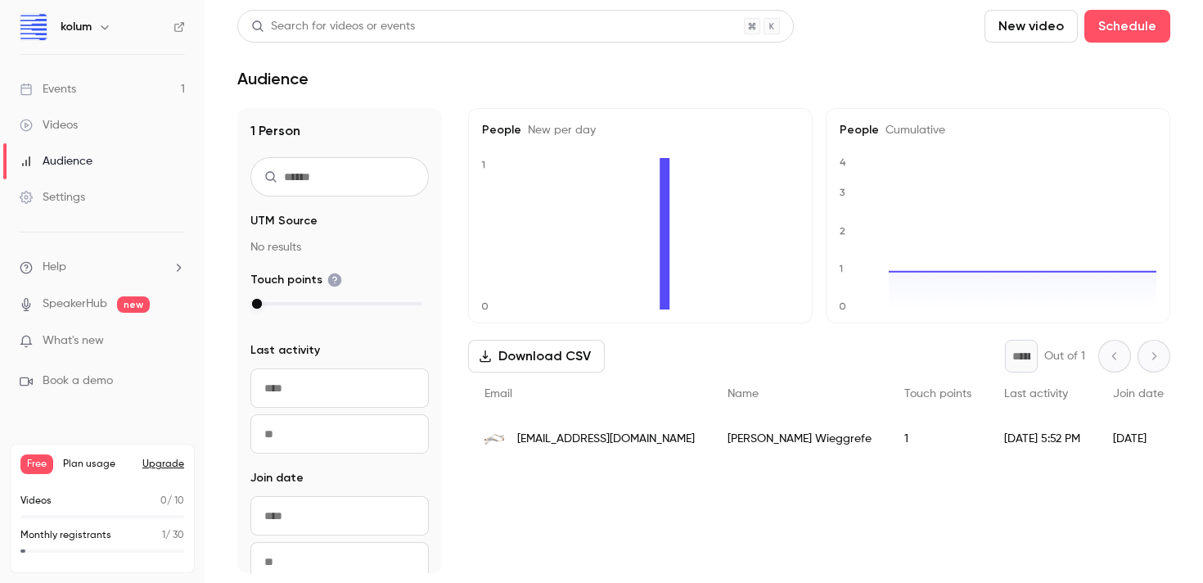
click at [77, 192] on div "Settings" at bounding box center [52, 197] width 65 height 16
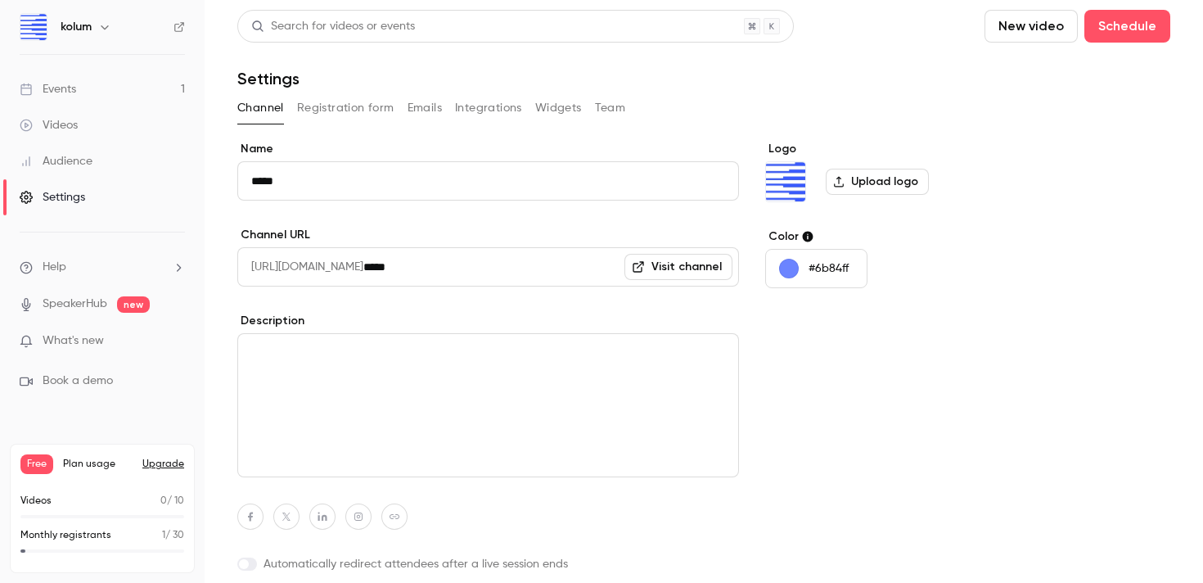
click at [110, 93] on link "Events 1" at bounding box center [102, 89] width 205 height 36
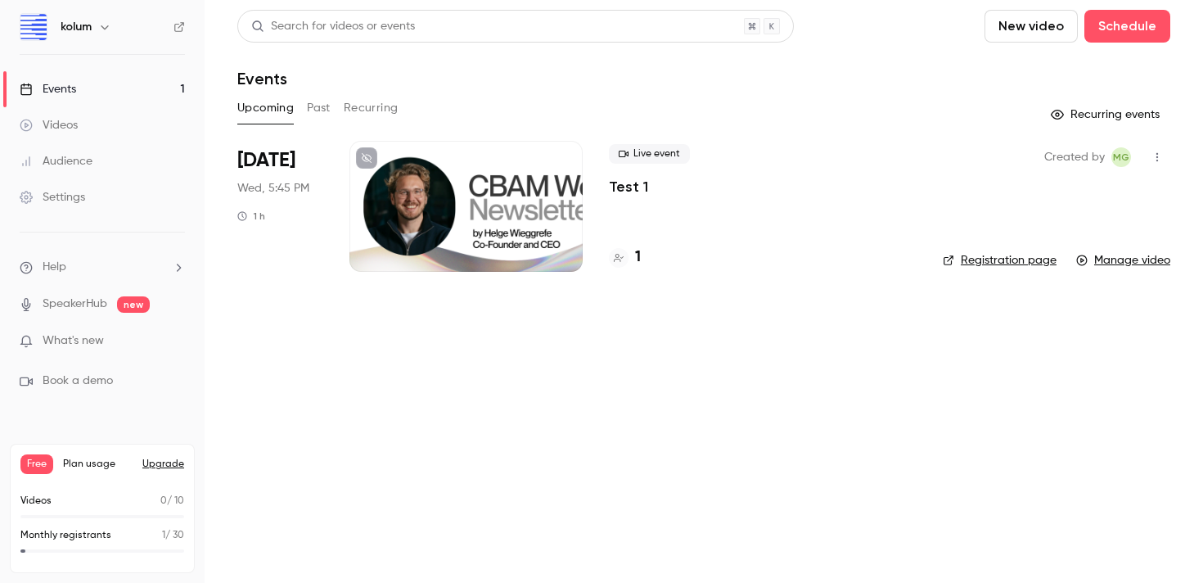
click at [416, 215] on div at bounding box center [465, 206] width 233 height 131
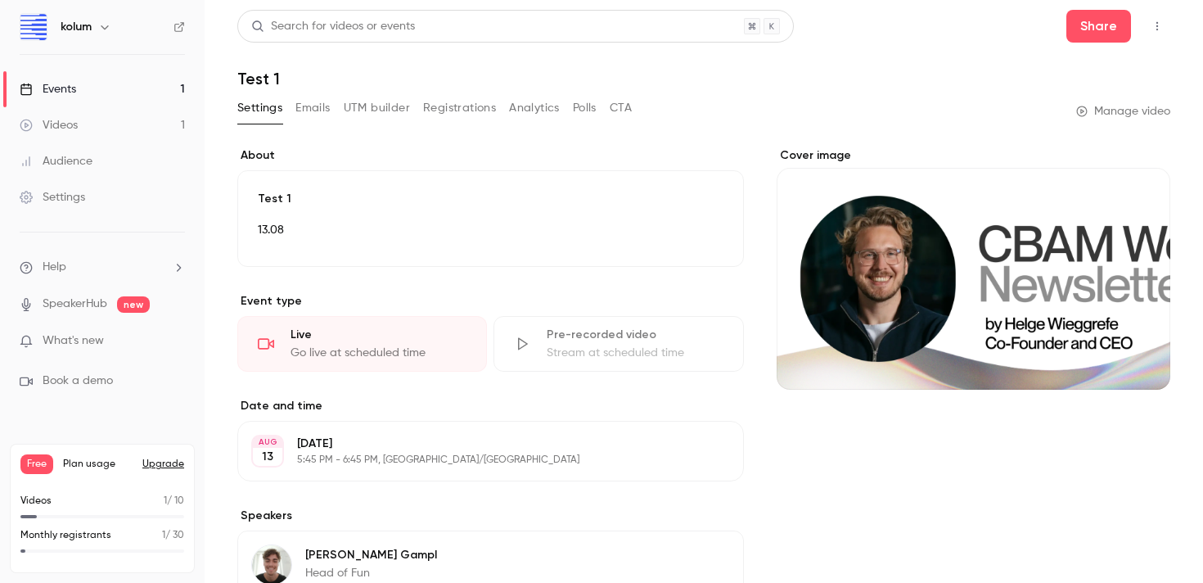
click at [531, 106] on button "Analytics" at bounding box center [534, 108] width 51 height 26
